Goal: Information Seeking & Learning: Compare options

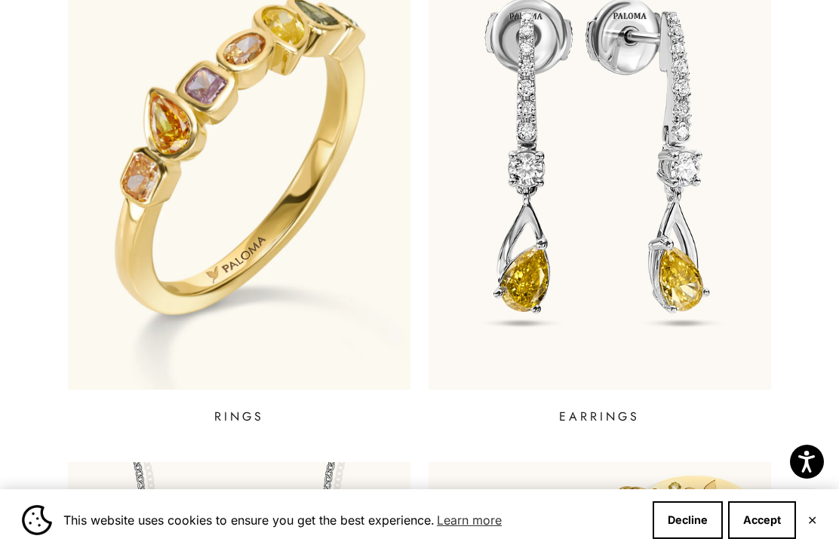
scroll to position [647, 0]
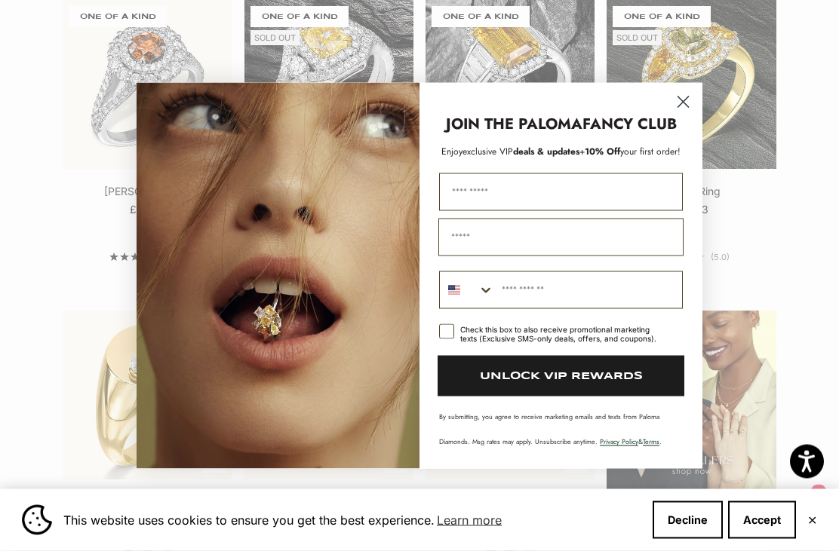
scroll to position [1436, 0]
click at [681, 114] on circle "Close dialog" at bounding box center [683, 101] width 25 height 25
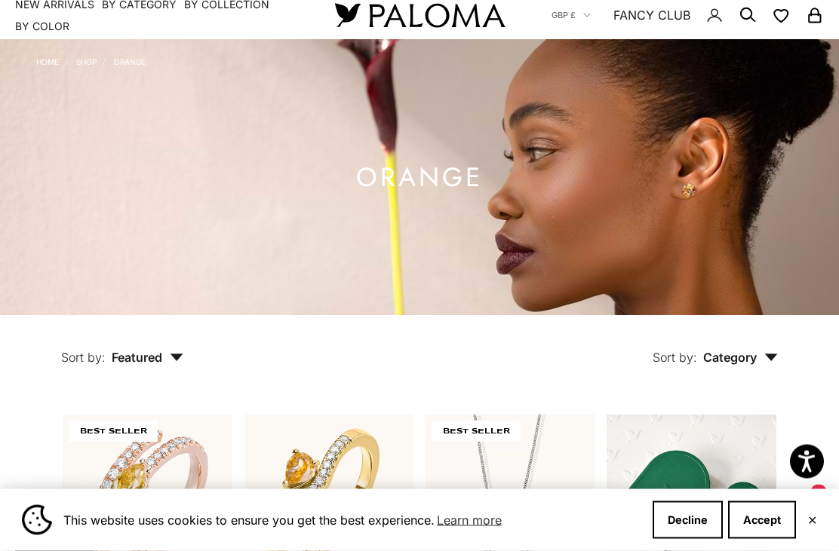
scroll to position [2, 0]
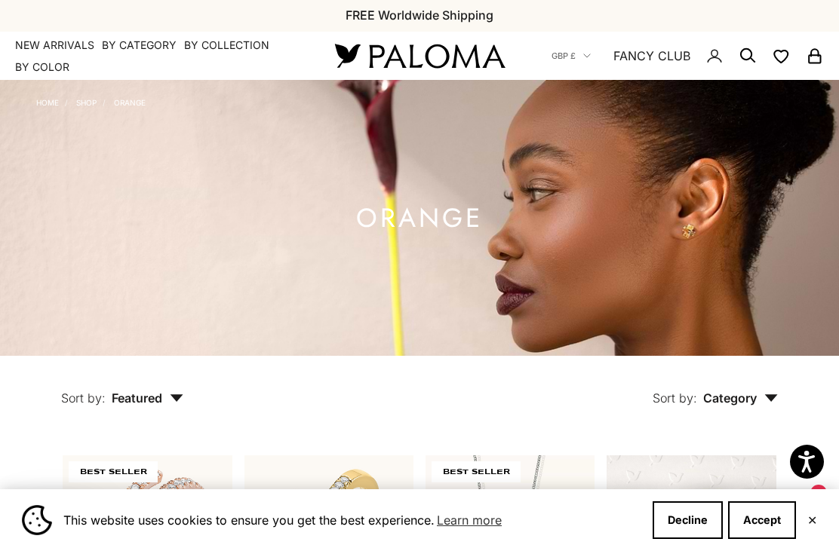
click at [147, 48] on summary "By Category" at bounding box center [139, 45] width 75 height 15
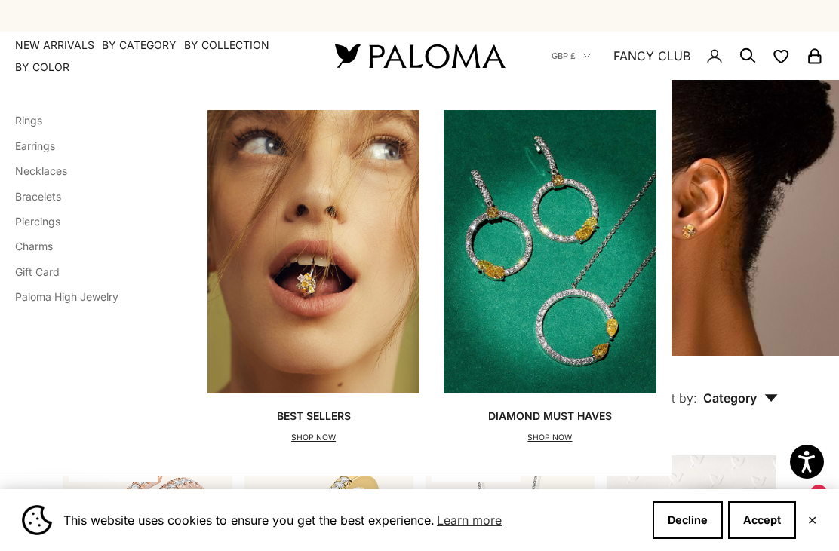
click at [66, 173] on link "Necklaces" at bounding box center [41, 170] width 52 height 13
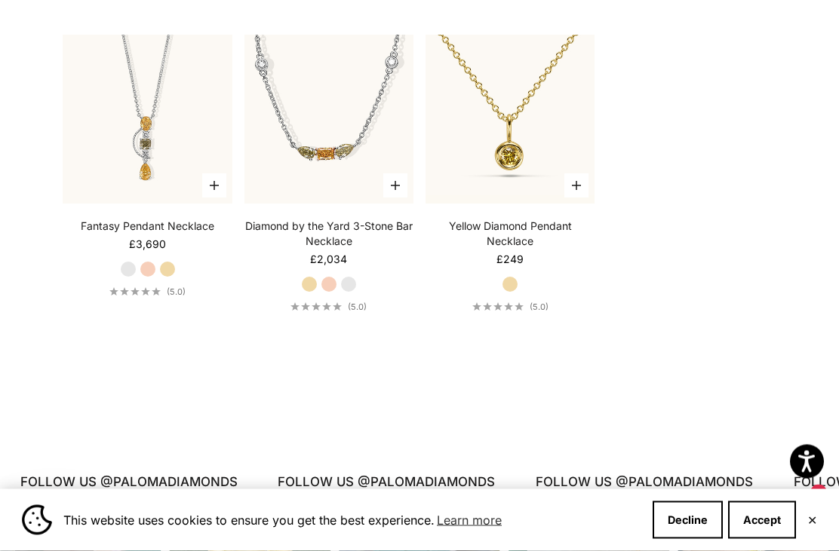
scroll to position [1729, 0]
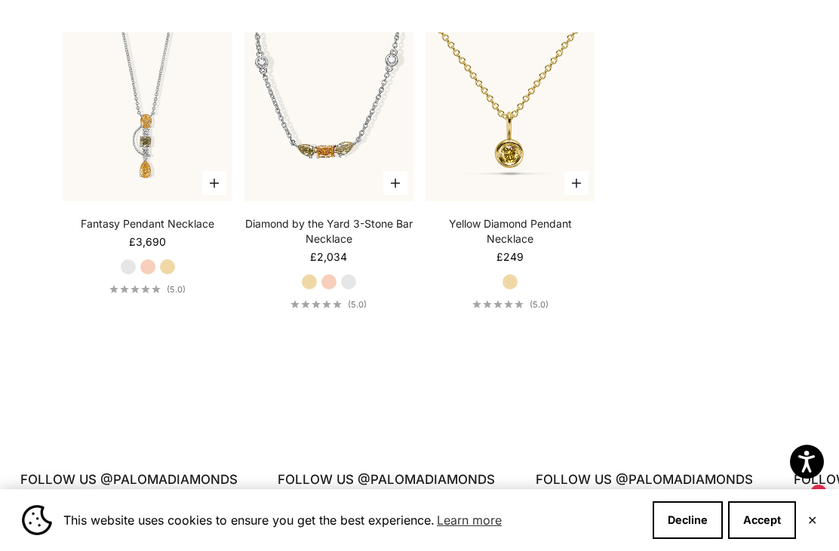
click at [518, 164] on img at bounding box center [510, 117] width 186 height 186
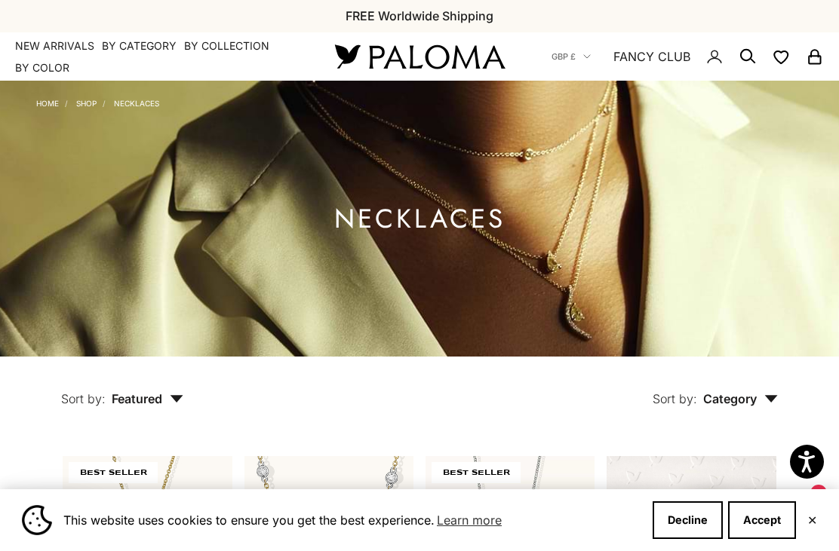
scroll to position [0, 0]
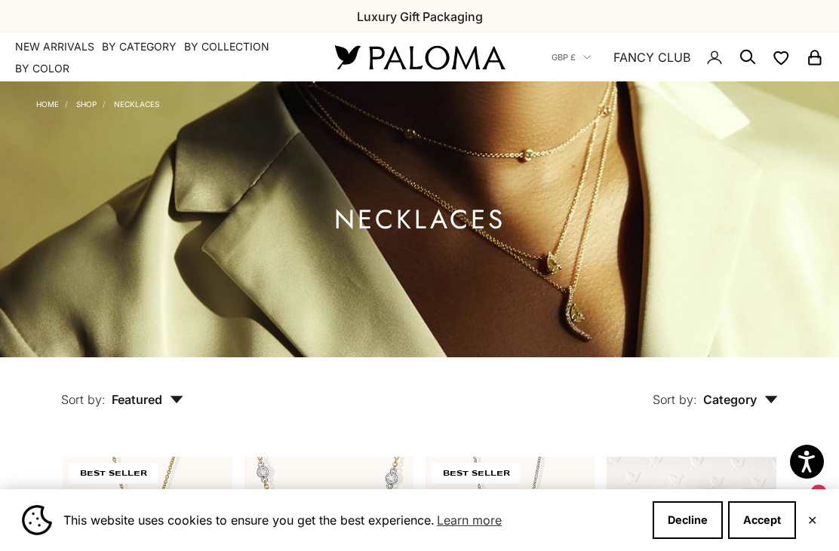
click at [151, 45] on summary "By Category" at bounding box center [139, 46] width 75 height 15
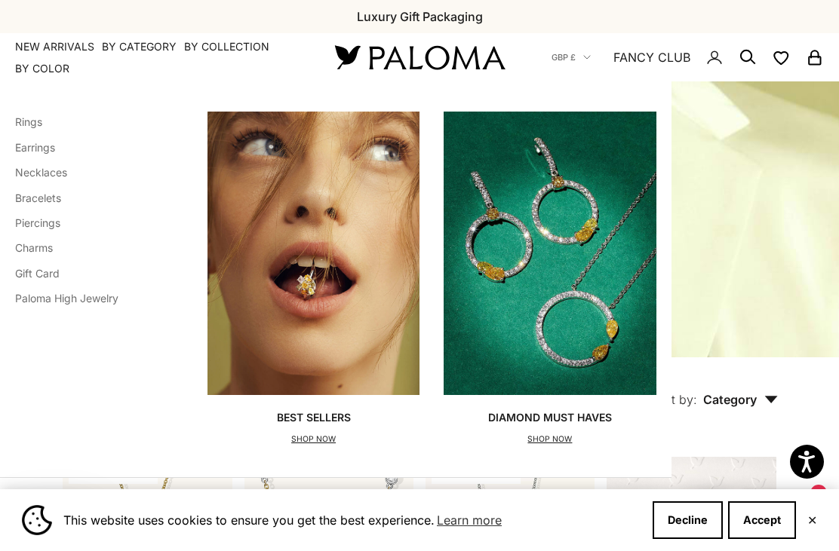
click at [57, 198] on link "Bracelets" at bounding box center [38, 198] width 46 height 13
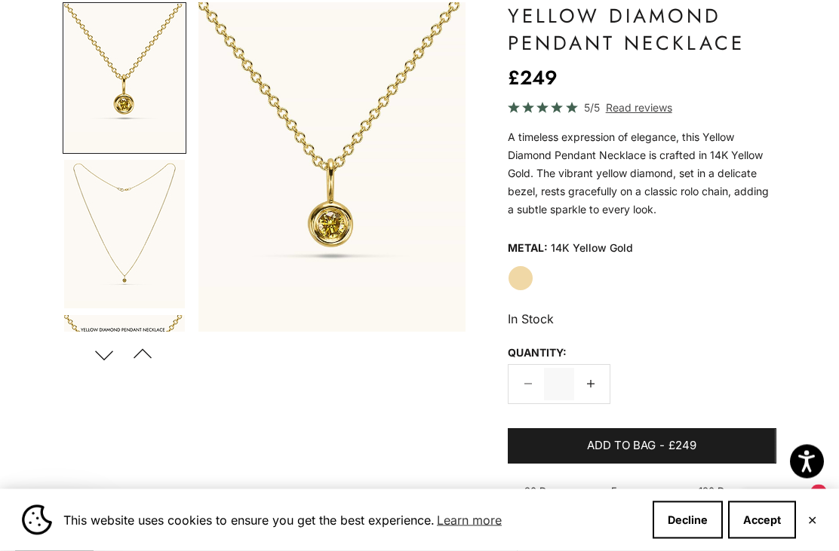
scroll to position [140, 0]
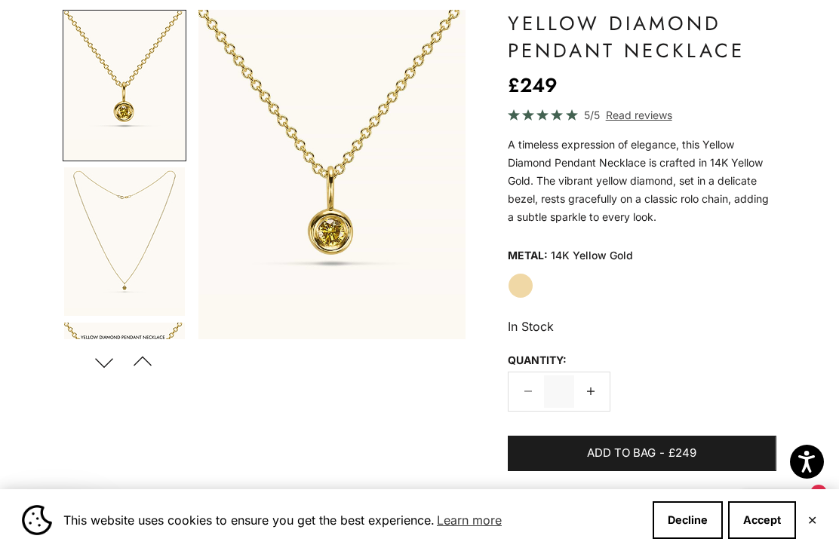
click at [635, 116] on span "Read reviews" at bounding box center [639, 114] width 66 height 17
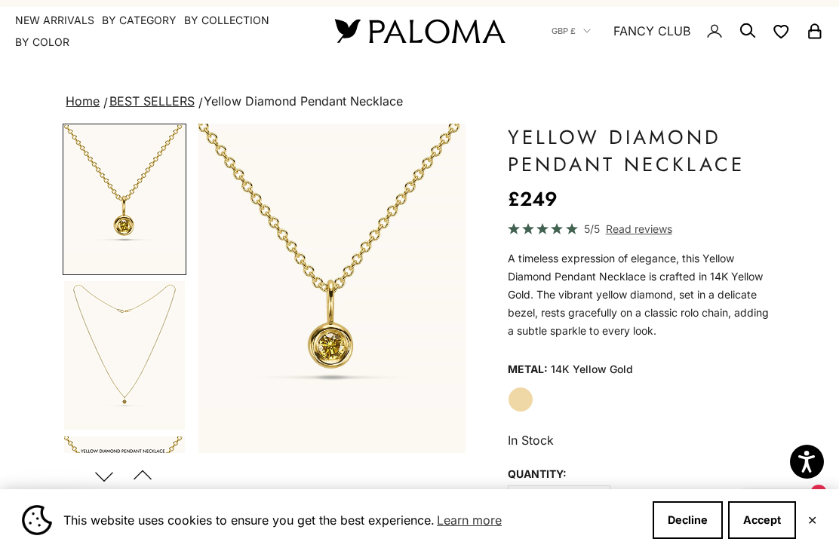
scroll to position [27, 0]
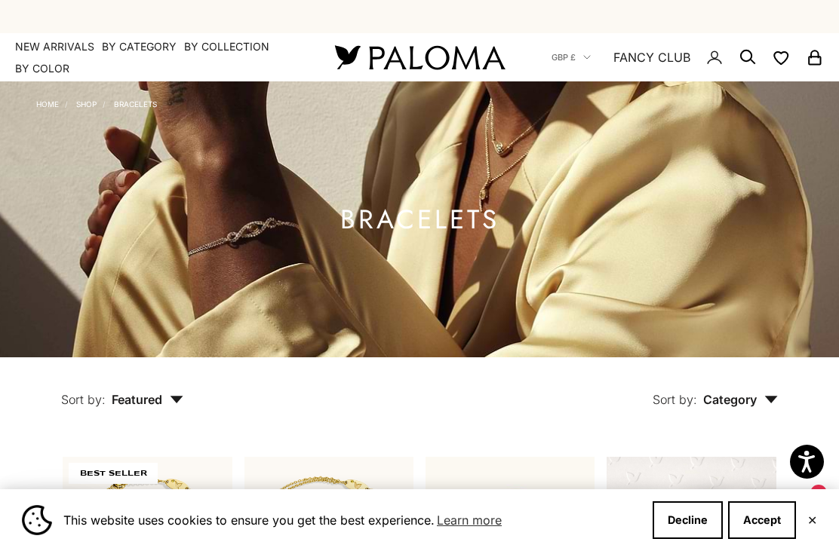
click at [146, 45] on summary "By Category" at bounding box center [139, 46] width 75 height 15
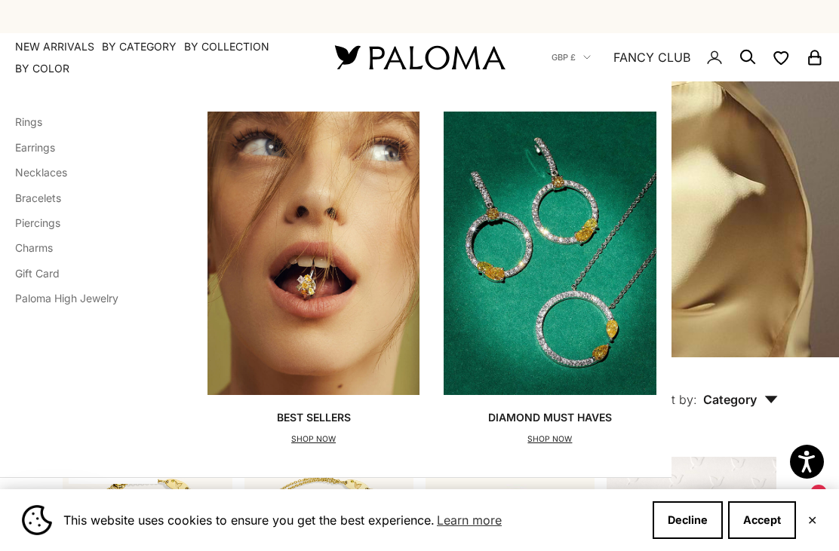
click at [53, 143] on link "Earrings" at bounding box center [35, 147] width 40 height 13
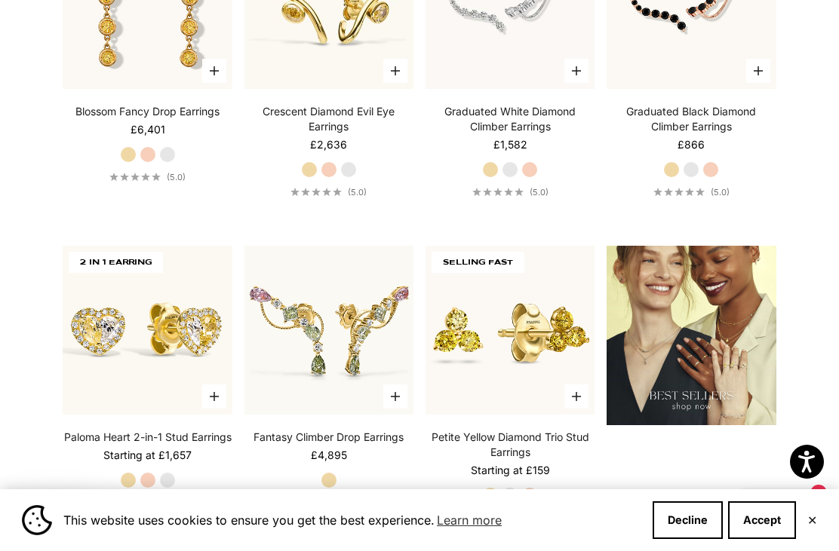
scroll to position [1493, 0]
